Goal: Task Accomplishment & Management: Use online tool/utility

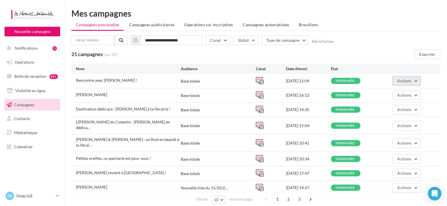
click at [409, 81] on span "Actions" at bounding box center [404, 80] width 14 height 5
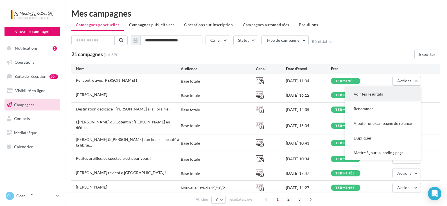
click at [370, 95] on button "Voir les résultats" at bounding box center [383, 94] width 76 height 15
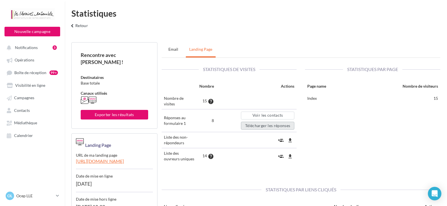
click at [258, 127] on button "Télécharger les réponses" at bounding box center [267, 126] width 53 height 8
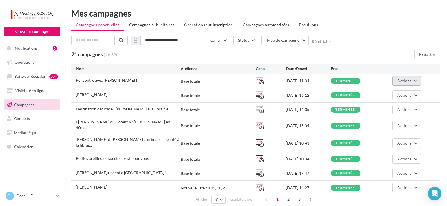
click at [399, 78] on button "Actions" at bounding box center [407, 81] width 28 height 10
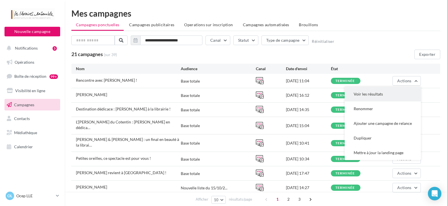
click at [394, 93] on button "Voir les résultats" at bounding box center [383, 94] width 76 height 15
